Goal: Transaction & Acquisition: Purchase product/service

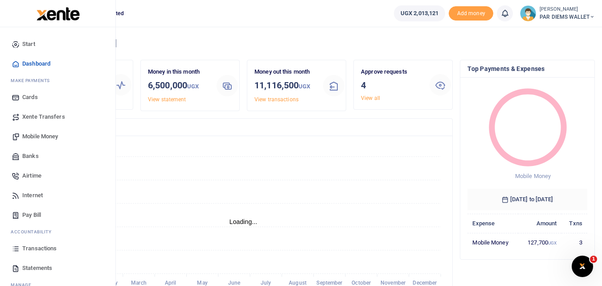
click at [10, 254] on link "Transactions" at bounding box center [57, 248] width 101 height 20
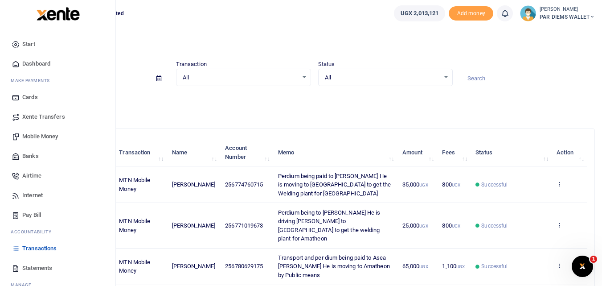
click at [40, 133] on span "Mobile Money" at bounding box center [40, 136] width 36 height 9
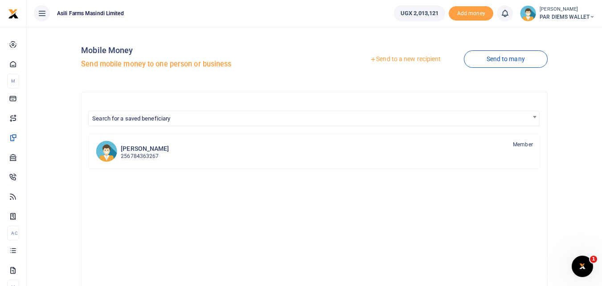
click at [393, 56] on link "Send to a new recipient" at bounding box center [405, 59] width 116 height 16
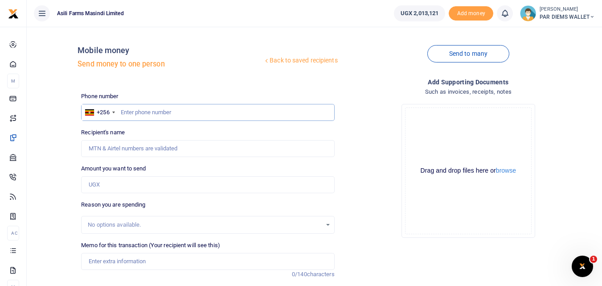
click at [144, 115] on input "text" at bounding box center [207, 112] width 253 height 17
type input "774243099"
type input "Jackson Buni Ondoga"
type input "774243099"
click at [139, 178] on input "Amount you want to send" at bounding box center [207, 184] width 253 height 17
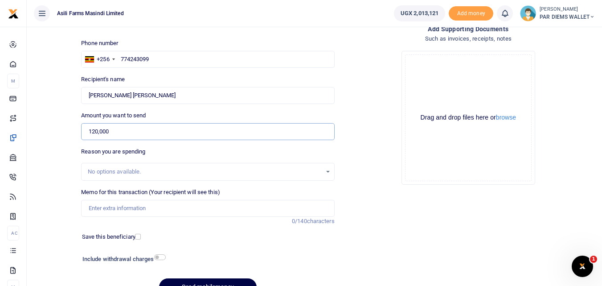
scroll to position [55, 0]
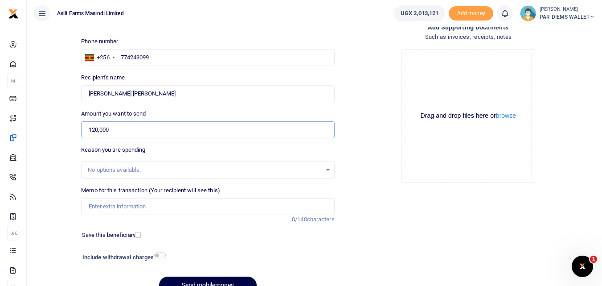
type input "120,000"
click at [117, 206] on input "Memo for this transaction (Your recipient will see this)" at bounding box center [207, 206] width 253 height 17
click at [461, 77] on div "Drag and drop files here or browse Powered by Uppy" at bounding box center [468, 116] width 127 height 127
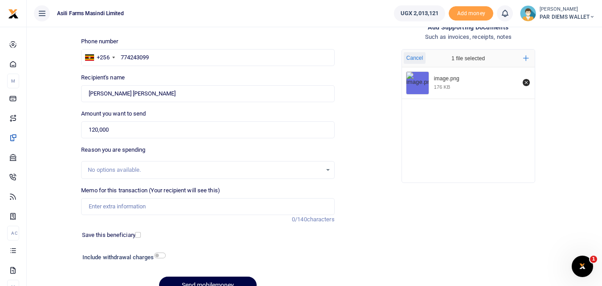
click at [461, 77] on div "image.png" at bounding box center [476, 78] width 84 height 7
click at [102, 205] on input "Memo for this transaction (Your recipient will see this)" at bounding box center [207, 206] width 253 height 17
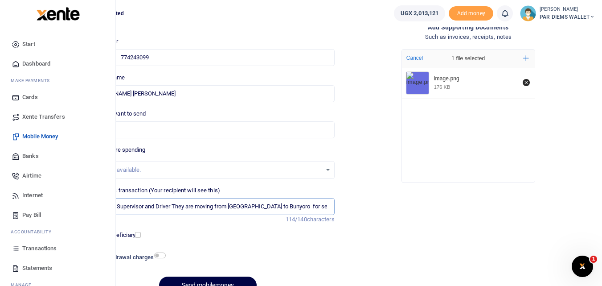
scroll to position [0, 61]
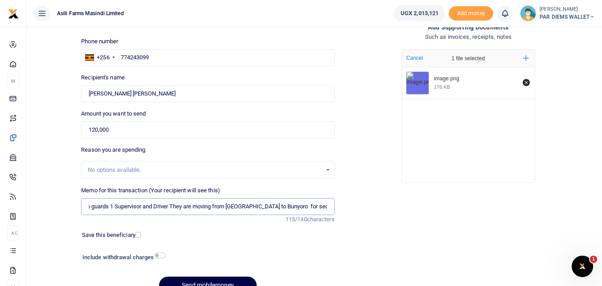
type input "Perdium being paid the 6 guards 1 Supervisor and Driver They are moving from Ki…"
click at [233, 278] on div at bounding box center [228, 280] width 11 height 11
click at [232, 279] on div at bounding box center [228, 280] width 11 height 11
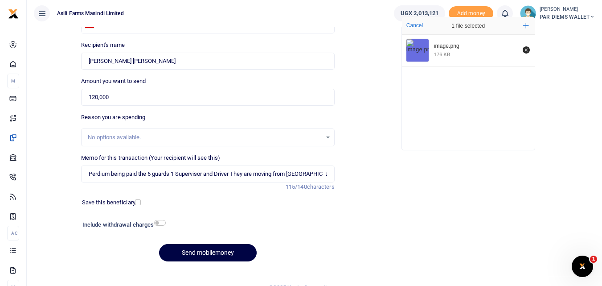
scroll to position [100, 0]
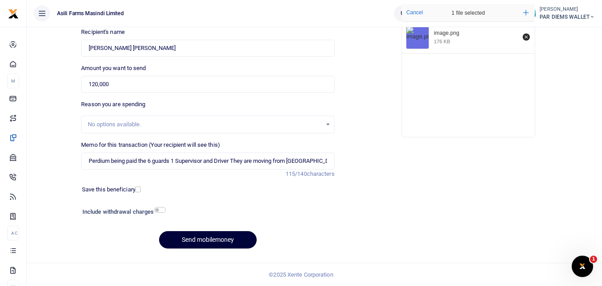
click at [205, 243] on button "Send mobilemoney" at bounding box center [208, 239] width 98 height 17
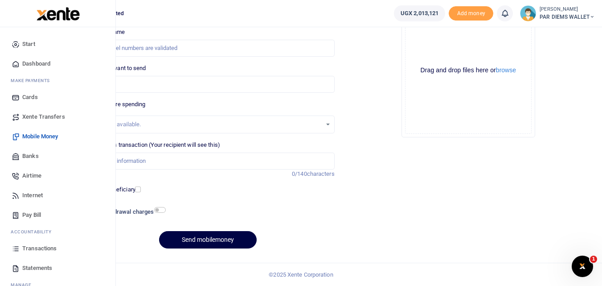
click at [15, 249] on icon at bounding box center [16, 248] width 8 height 8
